Goal: Information Seeking & Learning: Learn about a topic

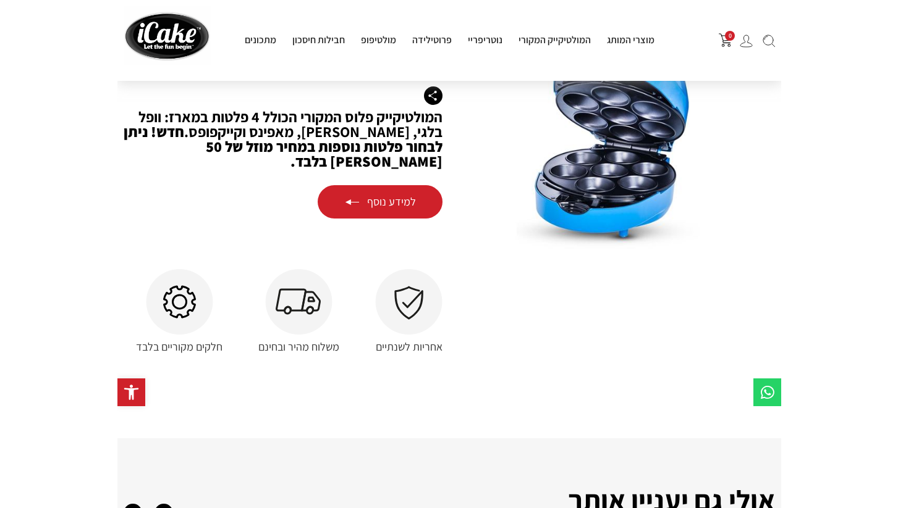
scroll to position [1535, 0]
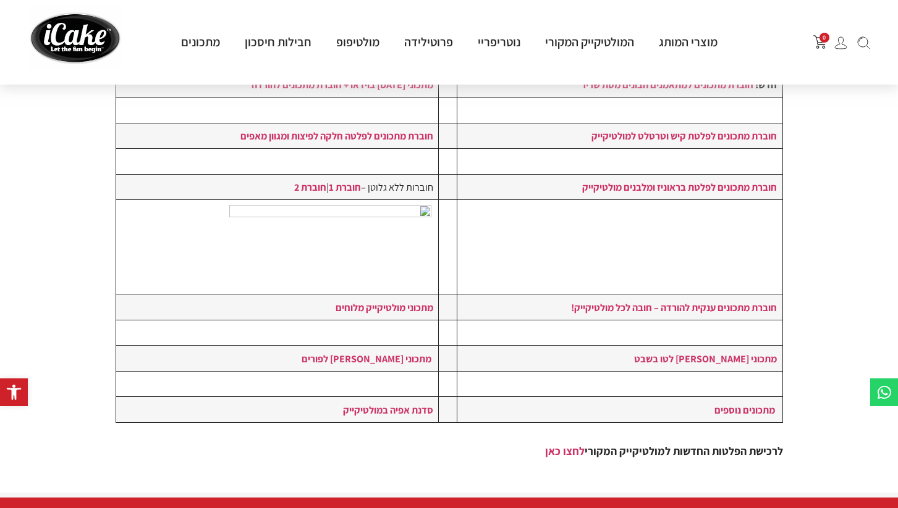
scroll to position [259, 0]
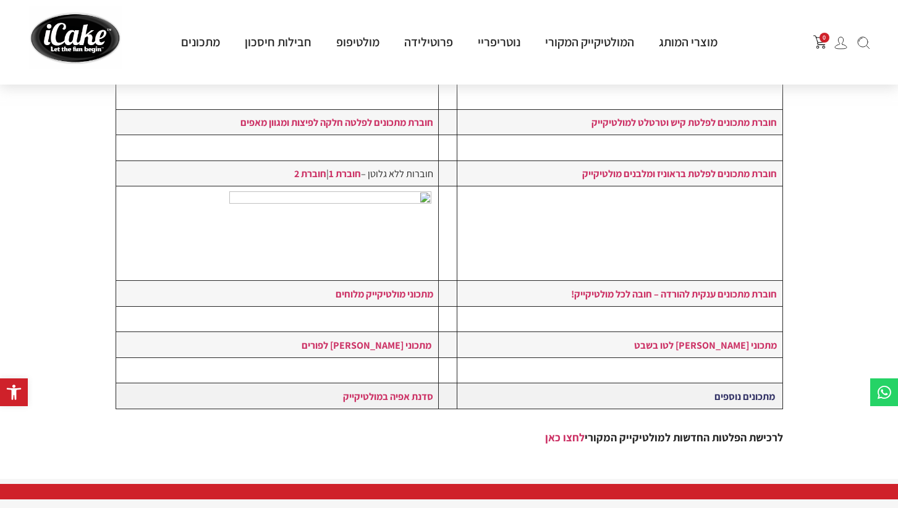
click at [739, 390] on link "מתכונים נוספים" at bounding box center [744, 397] width 61 height 14
click at [398, 401] on strong "סדנת אפיה במולטיקייק" at bounding box center [388, 397] width 90 height 14
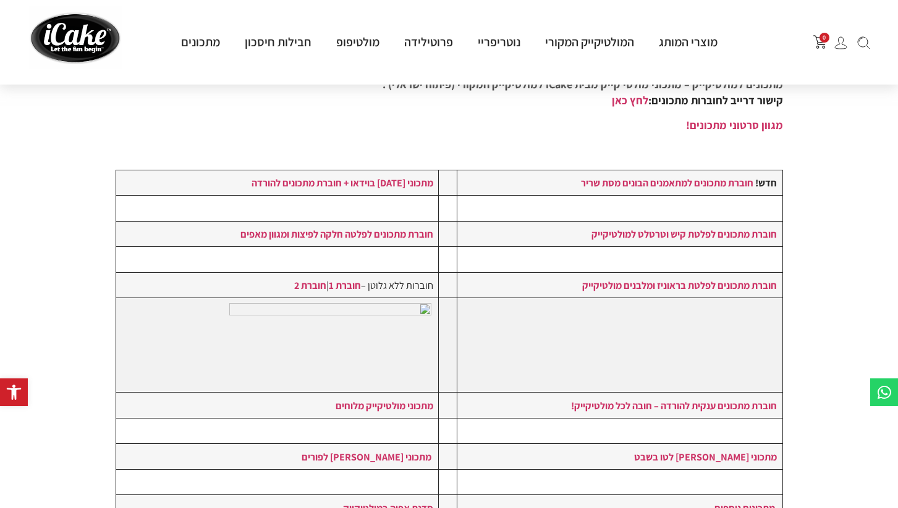
scroll to position [131, 0]
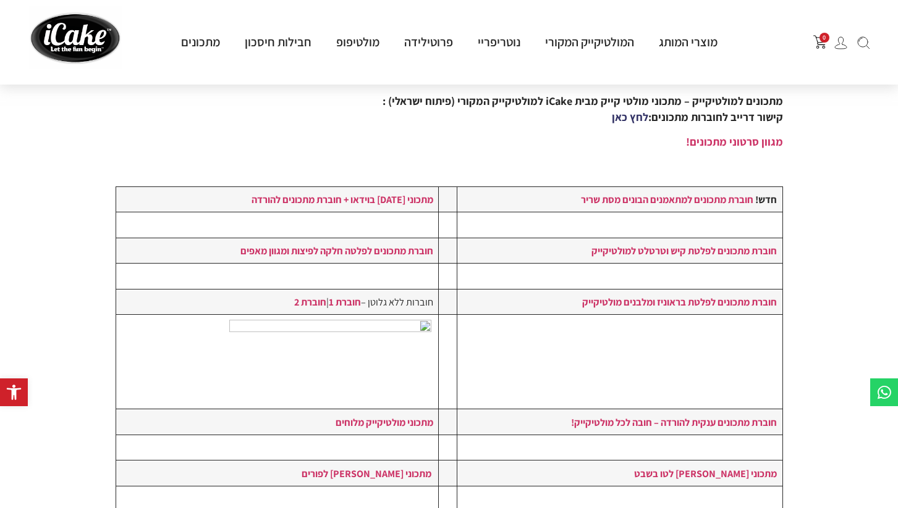
click at [619, 117] on link "לחץ כאן" at bounding box center [630, 117] width 36 height 14
